Goal: Task Accomplishment & Management: Use online tool/utility

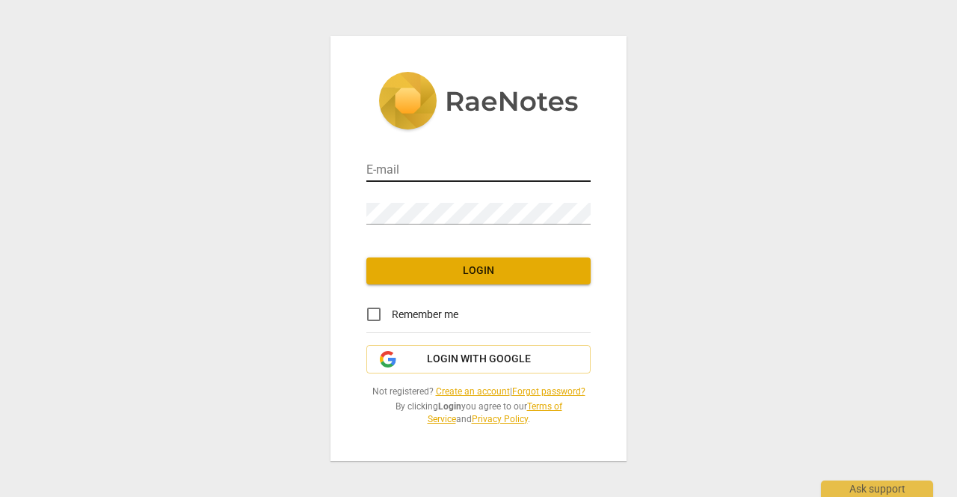
click at [395, 171] on input "email" at bounding box center [479, 171] width 224 height 22
type input "[EMAIL_ADDRESS][DOMAIN_NAME]"
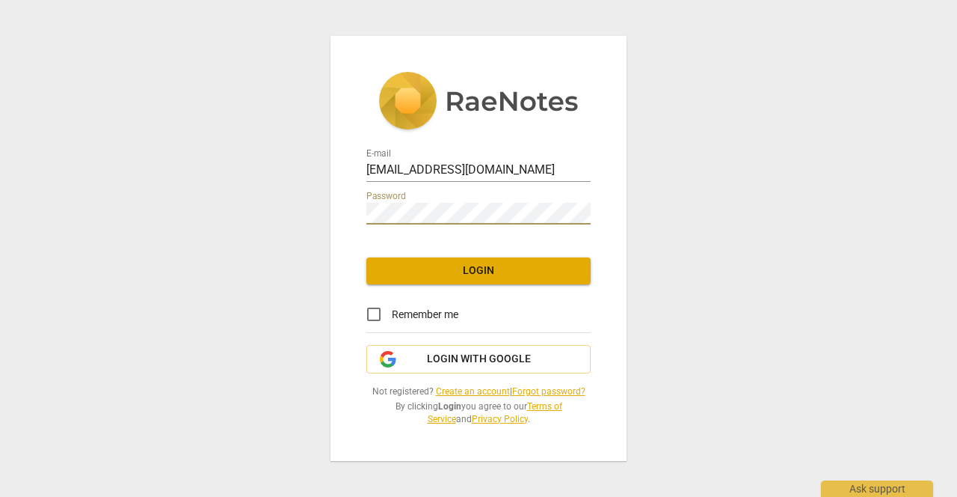
click at [446, 267] on span "Login" at bounding box center [479, 270] width 200 height 15
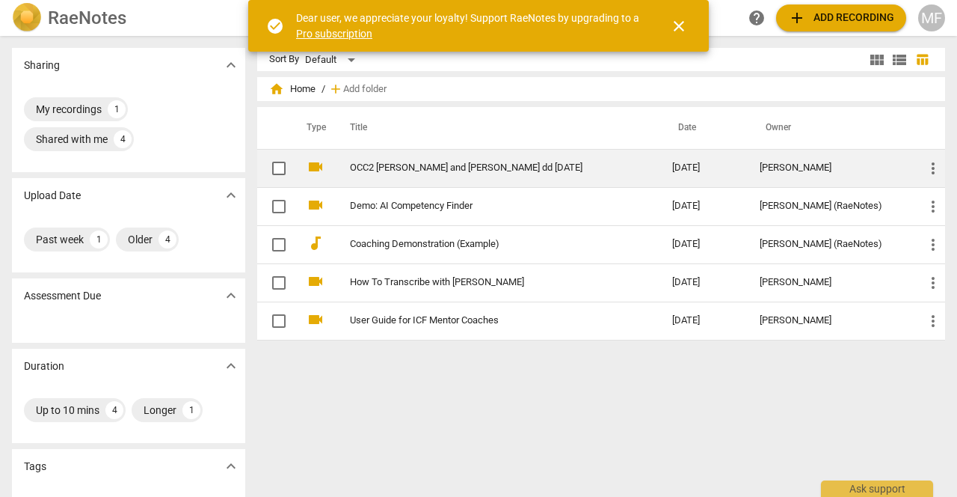
click at [928, 167] on span "more_vert" at bounding box center [934, 168] width 18 height 18
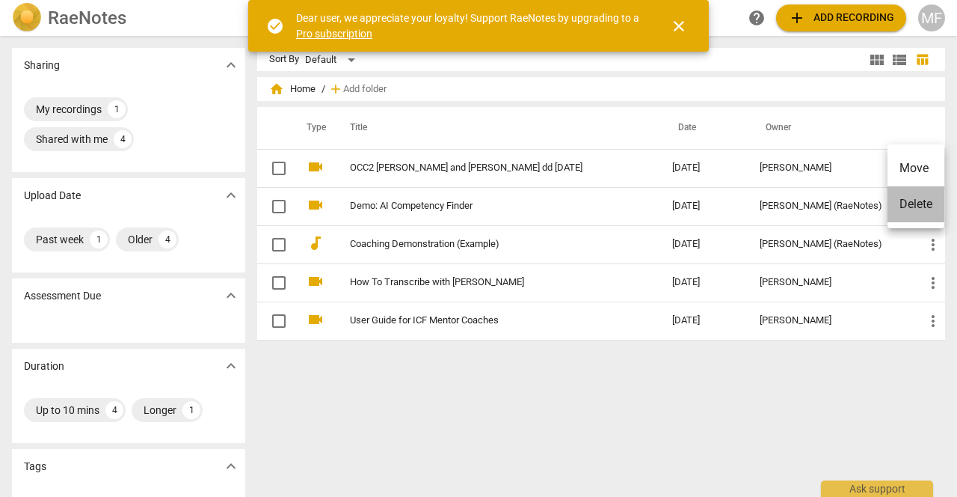
click at [914, 197] on li "Delete" at bounding box center [916, 204] width 57 height 36
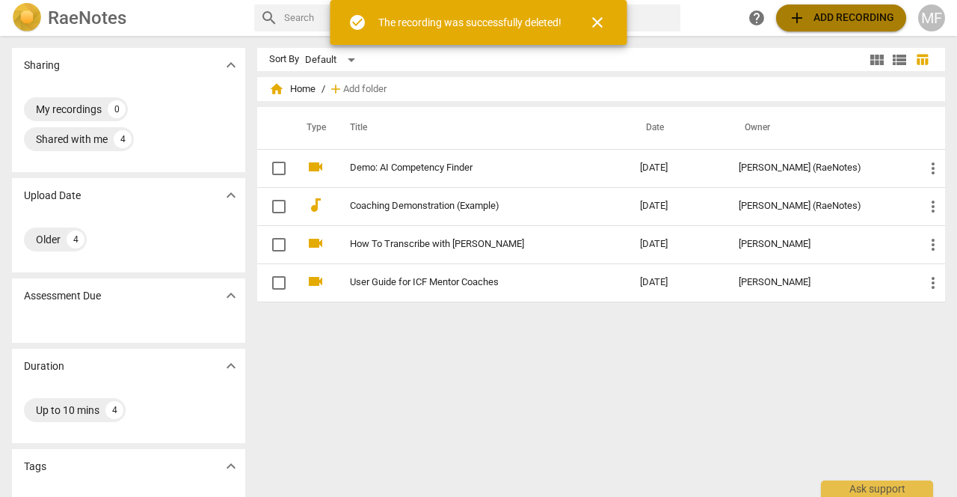
click at [848, 13] on span "add Add recording" at bounding box center [841, 18] width 106 height 18
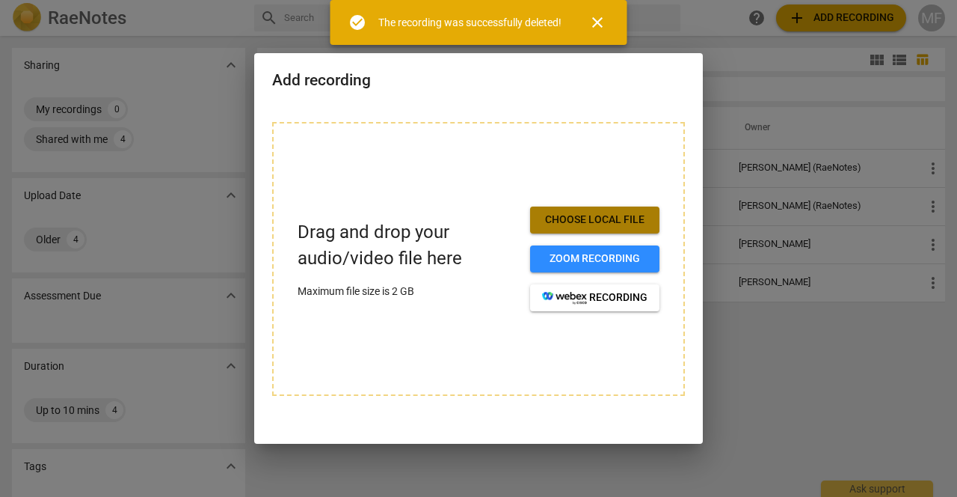
click at [622, 217] on span "Choose local file" at bounding box center [594, 219] width 105 height 15
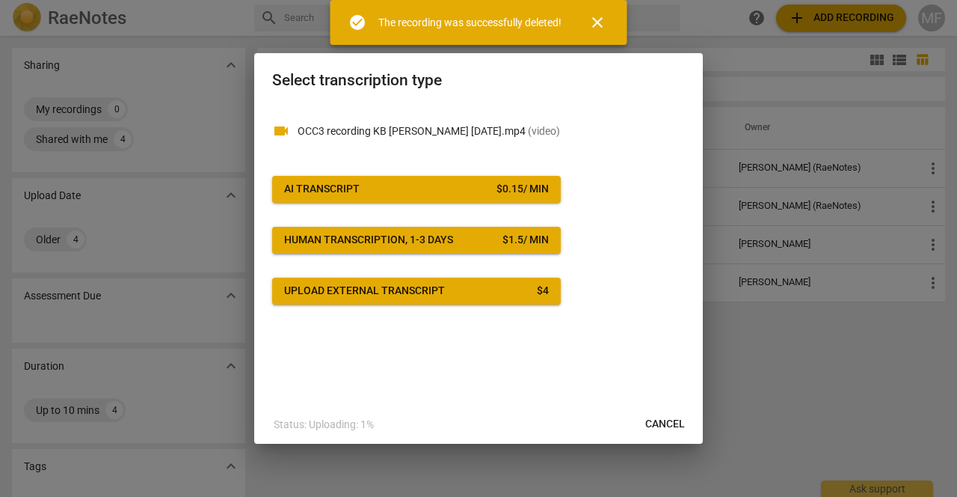
click at [472, 182] on span "AI Transcript $ 0.15 / min" at bounding box center [416, 189] width 265 height 15
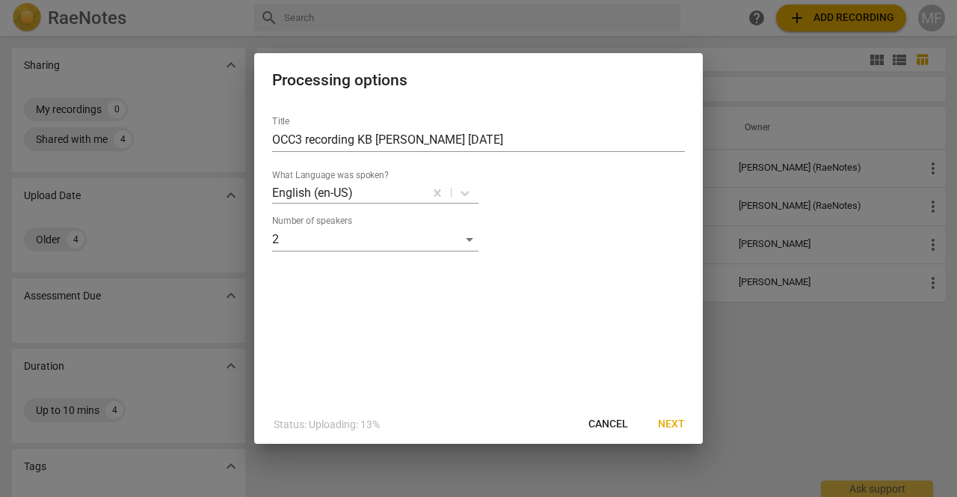
click at [669, 420] on span "Next" at bounding box center [671, 424] width 27 height 15
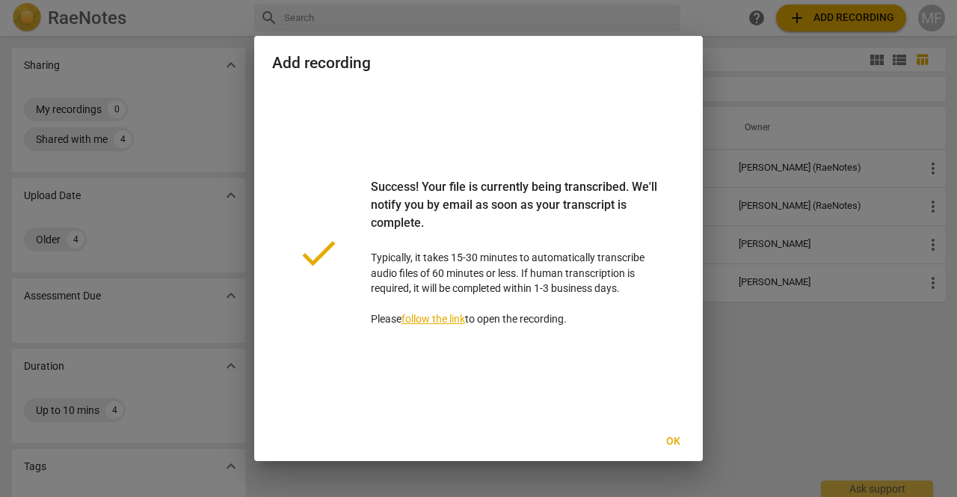
click at [673, 440] on span "Ok" at bounding box center [673, 441] width 24 height 15
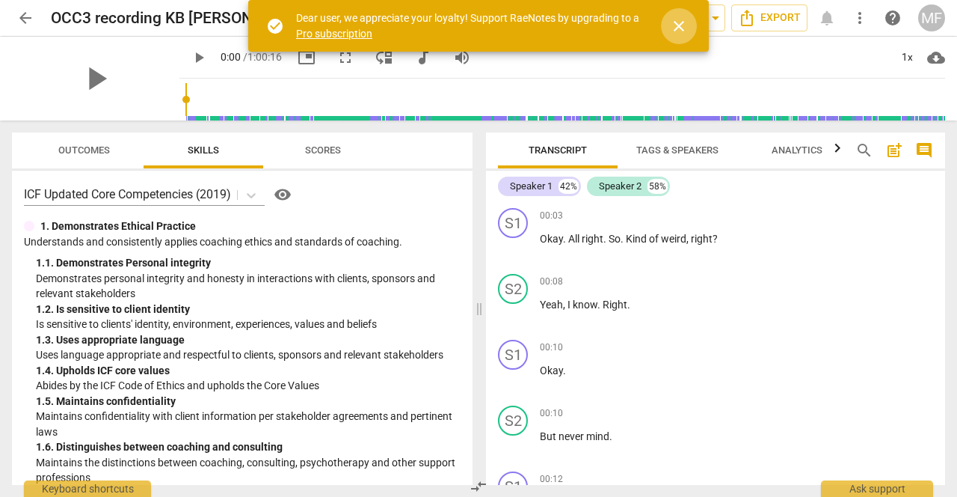
click at [678, 21] on span "close" at bounding box center [679, 26] width 18 height 18
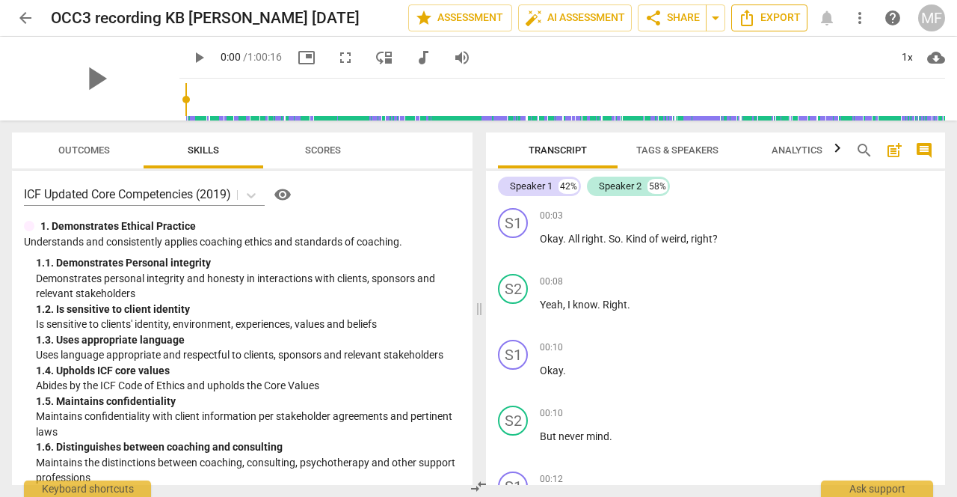
click at [782, 17] on span "Export" at bounding box center [769, 18] width 63 height 18
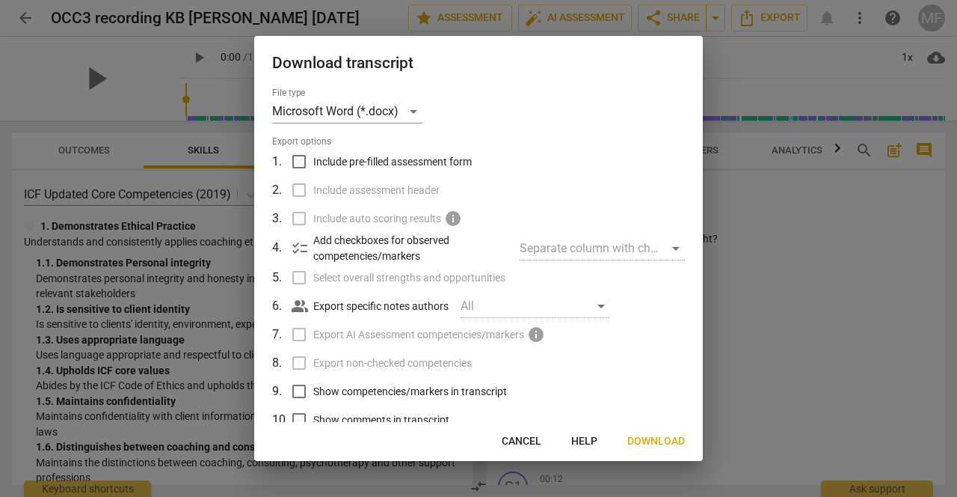
click at [660, 437] on span "Download" at bounding box center [657, 441] width 58 height 15
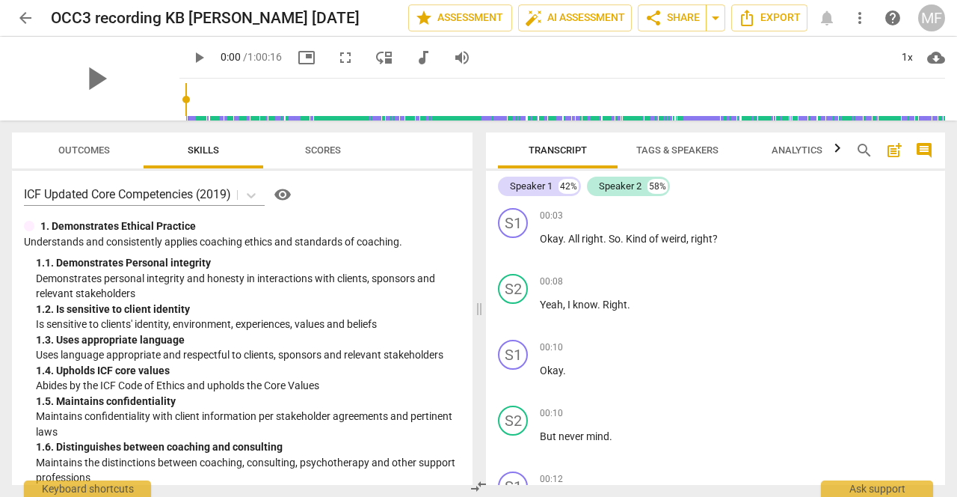
click at [929, 16] on div "MF" at bounding box center [932, 17] width 27 height 27
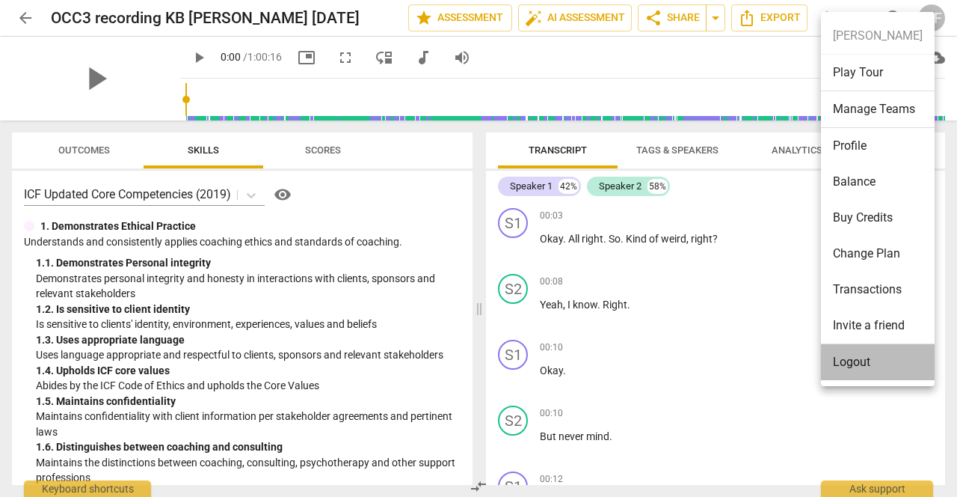
click at [859, 357] on li "Logout" at bounding box center [878, 362] width 114 height 36
